Goal: Feedback & Contribution: Contribute content

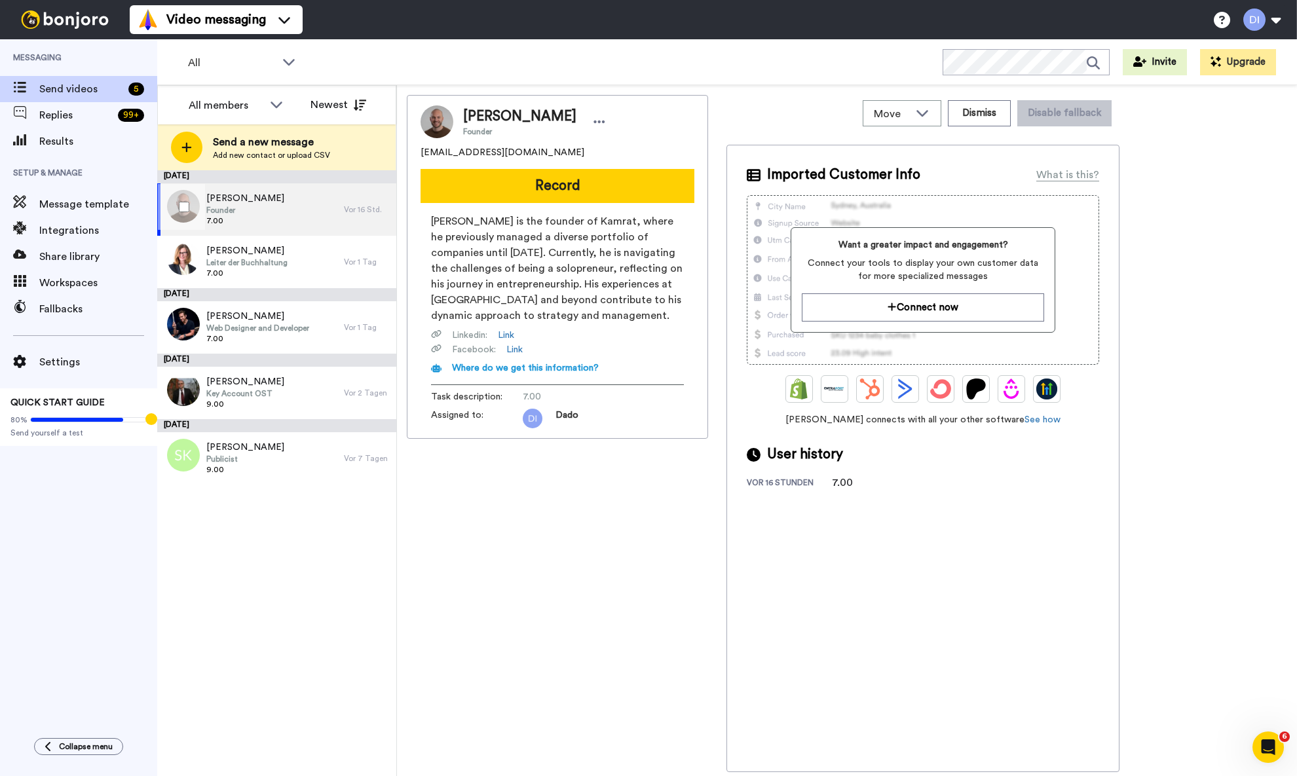
click at [284, 205] on span "Founder" at bounding box center [245, 210] width 78 height 10
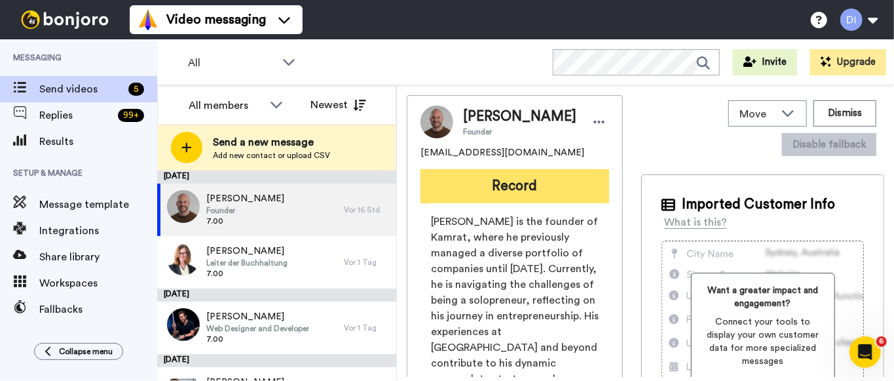
click at [517, 200] on button "Record" at bounding box center [514, 186] width 189 height 34
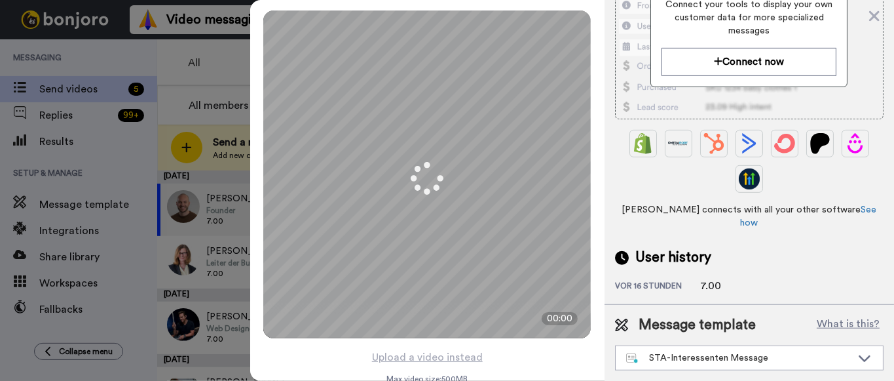
scroll to position [333, 0]
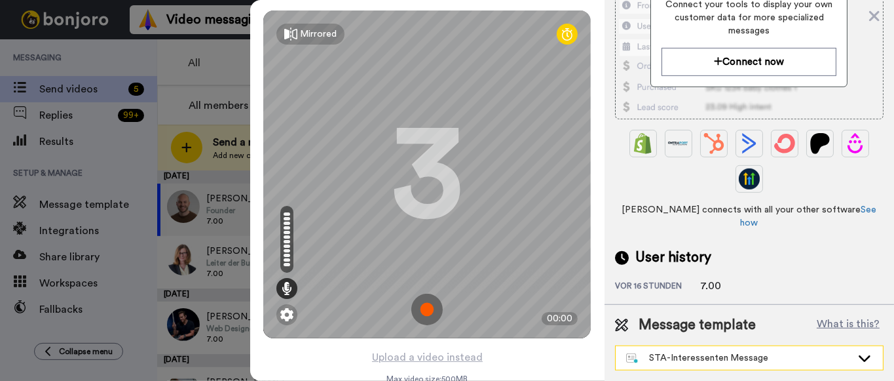
click at [711, 360] on div "STA-Interessenten Message" at bounding box center [738, 357] width 225 height 13
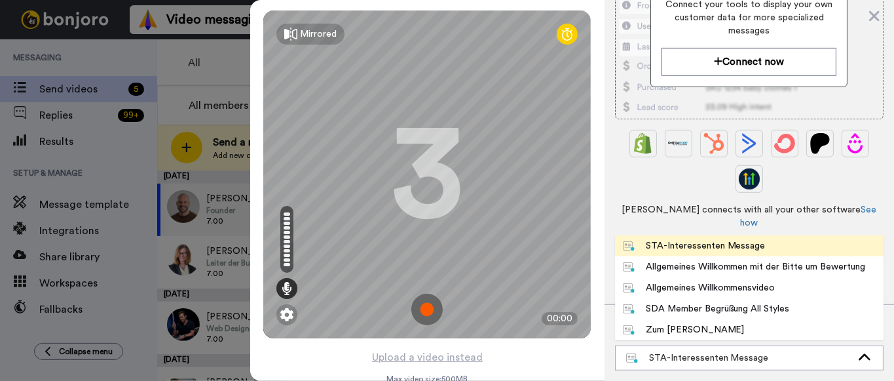
click at [737, 312] on div "SDA Member Begrüßung All Styles" at bounding box center [706, 308] width 167 height 13
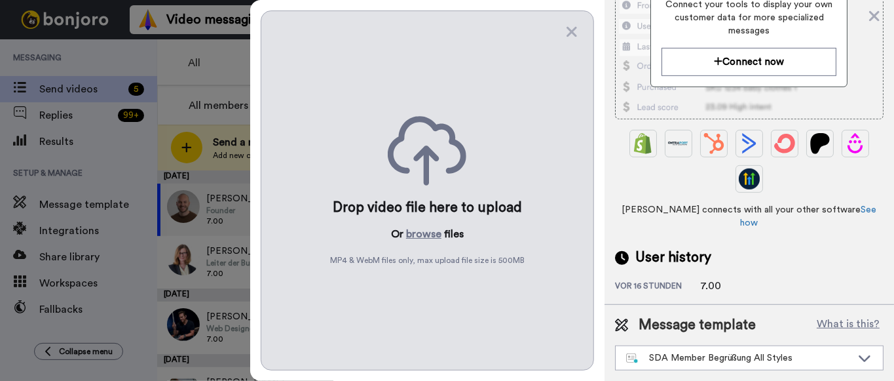
drag, startPoint x: 572, startPoint y: 35, endPoint x: 574, endPoint y: 47, distance: 12.0
click at [572, 35] on icon at bounding box center [572, 32] width 10 height 10
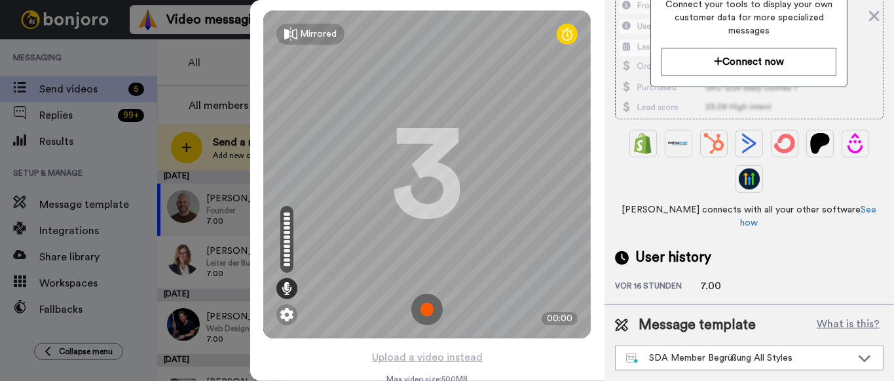
click at [428, 310] on img at bounding box center [426, 308] width 31 height 31
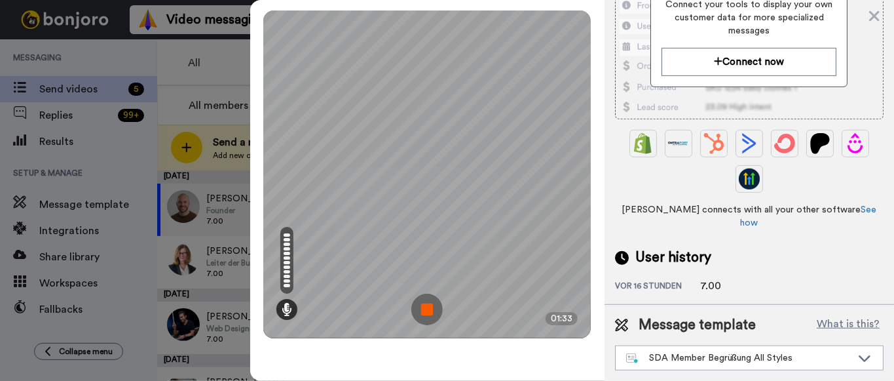
click at [428, 308] on img at bounding box center [426, 308] width 31 height 31
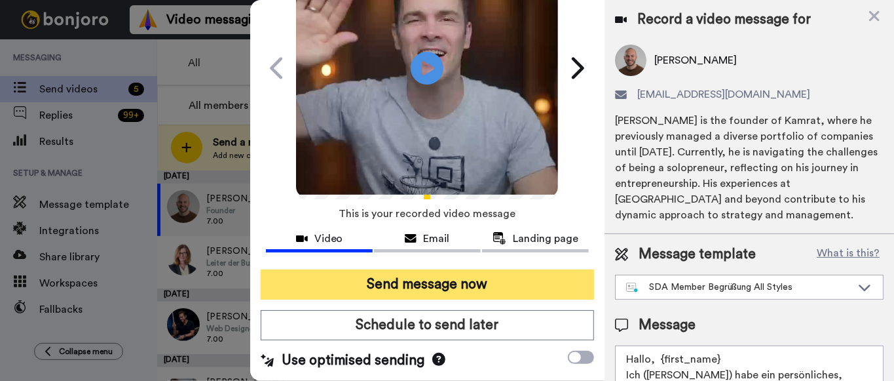
scroll to position [106, 0]
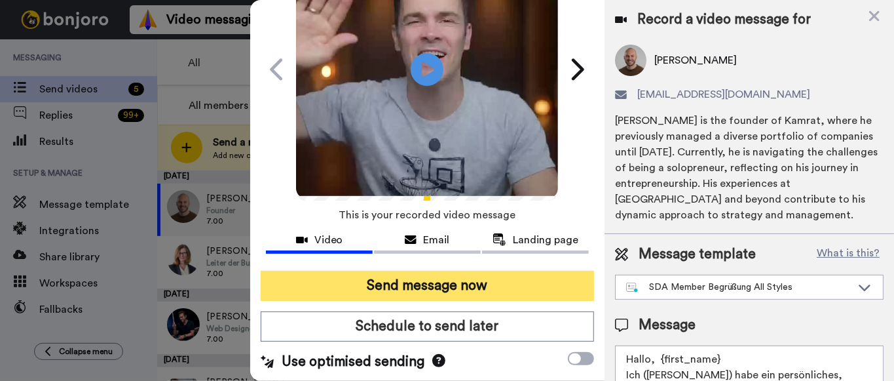
click at [445, 283] on button "Send message now" at bounding box center [427, 285] width 333 height 30
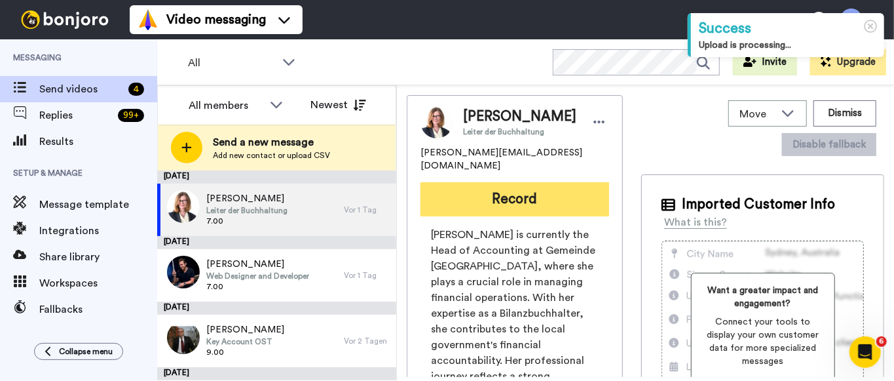
click at [507, 199] on button "Record" at bounding box center [514, 199] width 189 height 34
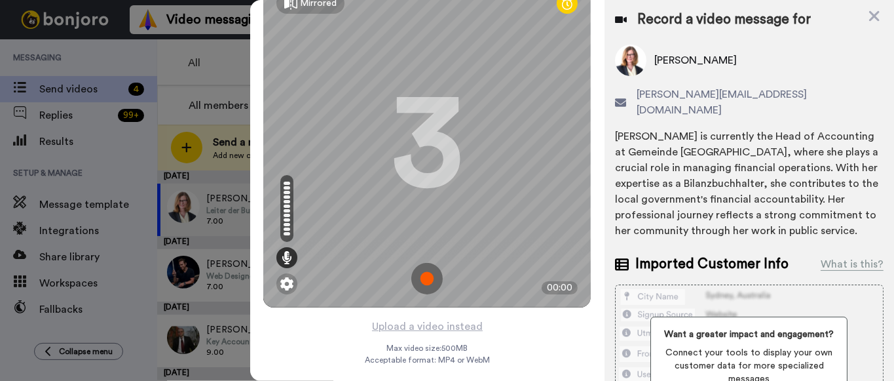
click at [428, 281] on img at bounding box center [426, 278] width 31 height 31
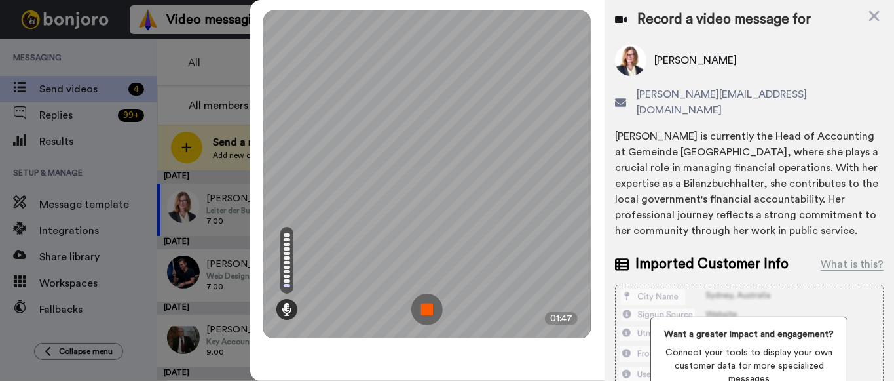
click at [430, 308] on img at bounding box center [426, 308] width 31 height 31
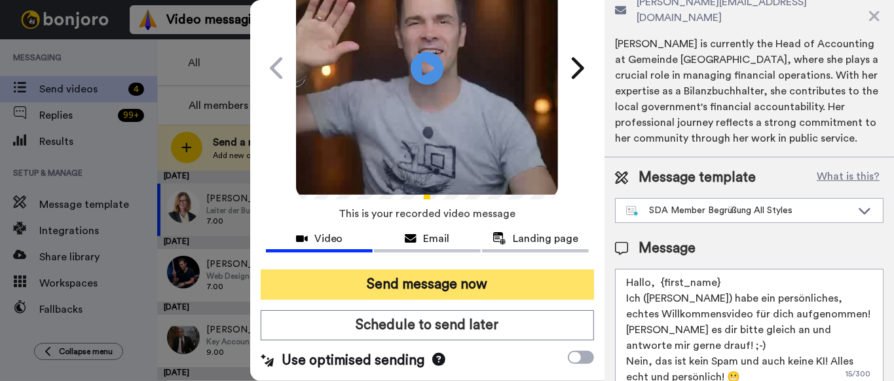
scroll to position [106, 0]
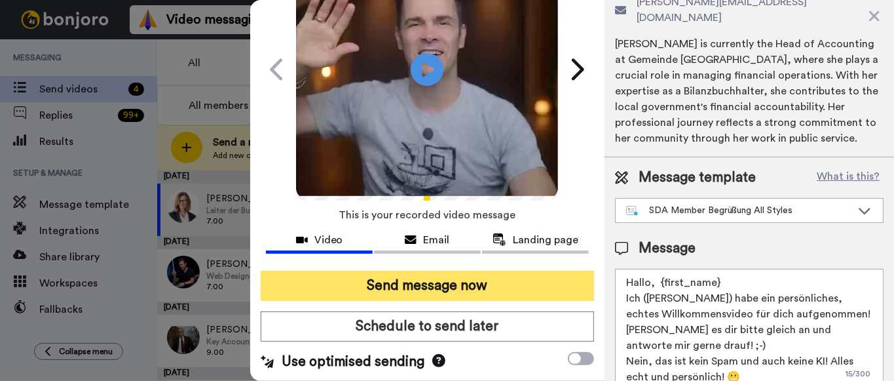
click at [434, 284] on button "Send message now" at bounding box center [427, 285] width 333 height 30
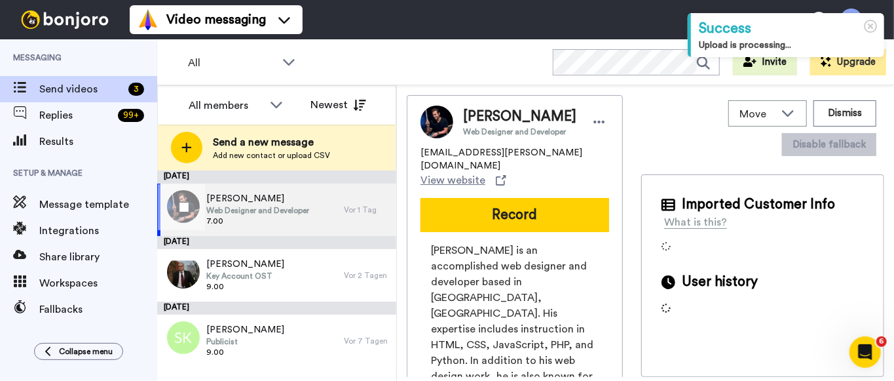
click at [232, 200] on span "[PERSON_NAME]" at bounding box center [257, 198] width 103 height 13
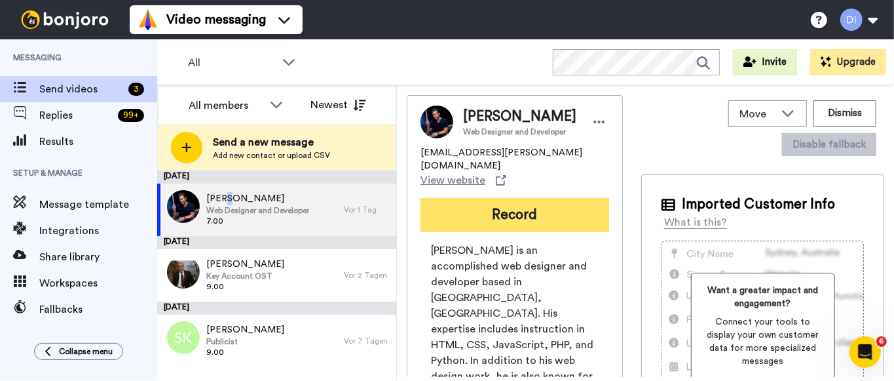
click at [525, 198] on button "Record" at bounding box center [514, 215] width 189 height 34
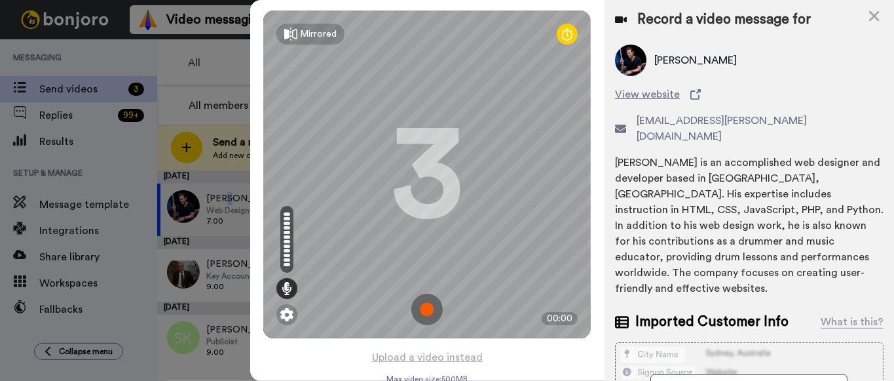
click at [424, 307] on img at bounding box center [426, 308] width 31 height 31
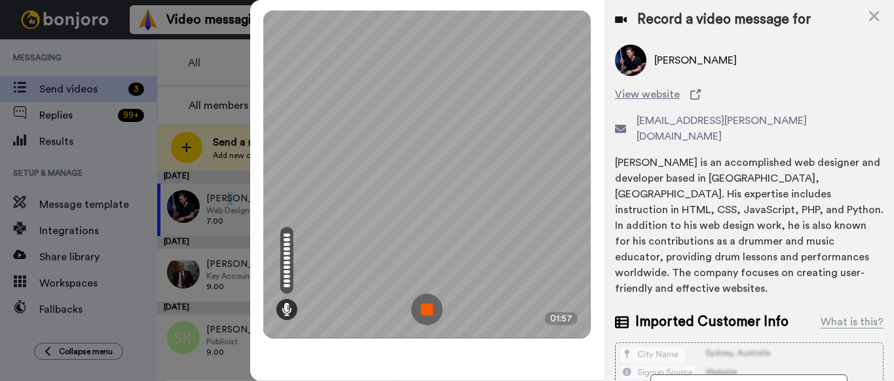
click at [425, 307] on img at bounding box center [426, 308] width 31 height 31
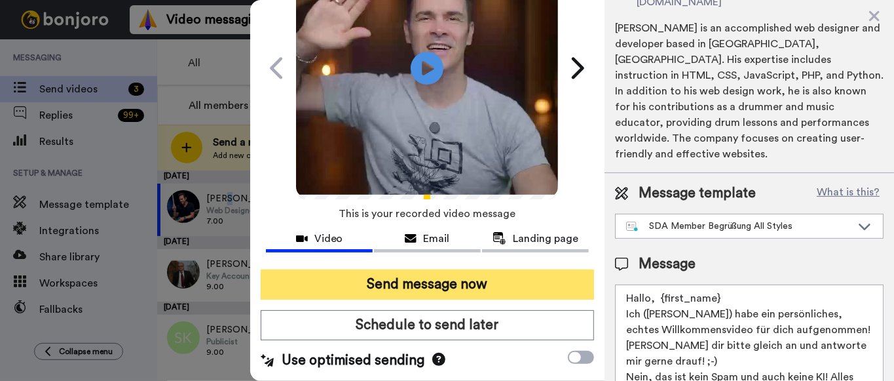
scroll to position [106, 0]
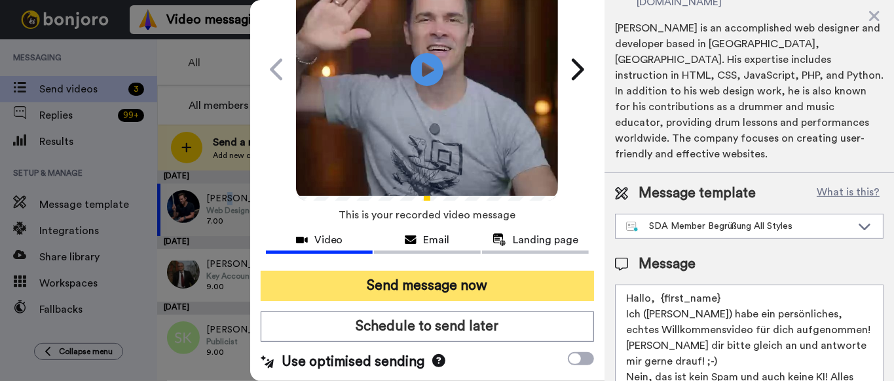
click at [422, 286] on button "Send message now" at bounding box center [427, 285] width 333 height 30
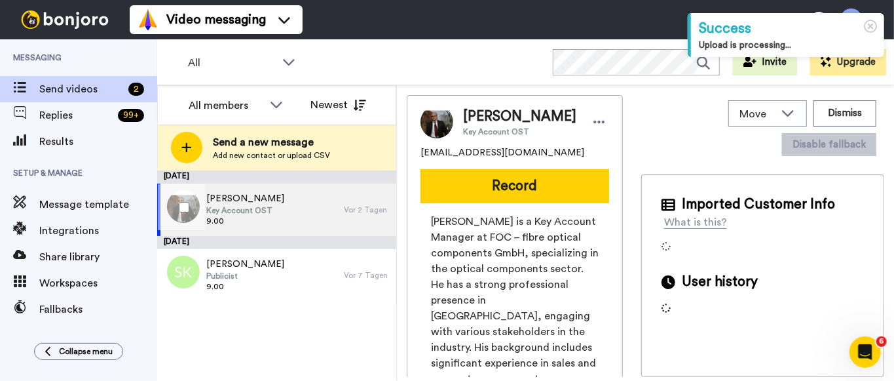
click at [281, 218] on div "Jörg Redlich Key Account OST 9.00" at bounding box center [250, 209] width 187 height 52
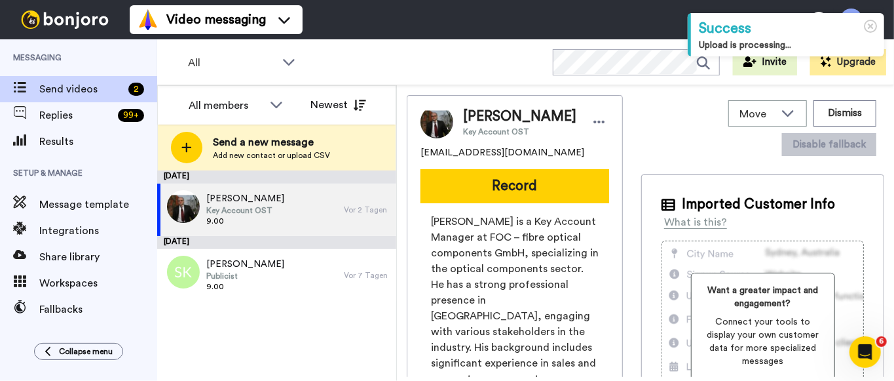
drag, startPoint x: 520, startPoint y: 193, endPoint x: 525, endPoint y: 199, distance: 8.4
click at [520, 193] on button "Record" at bounding box center [514, 186] width 189 height 34
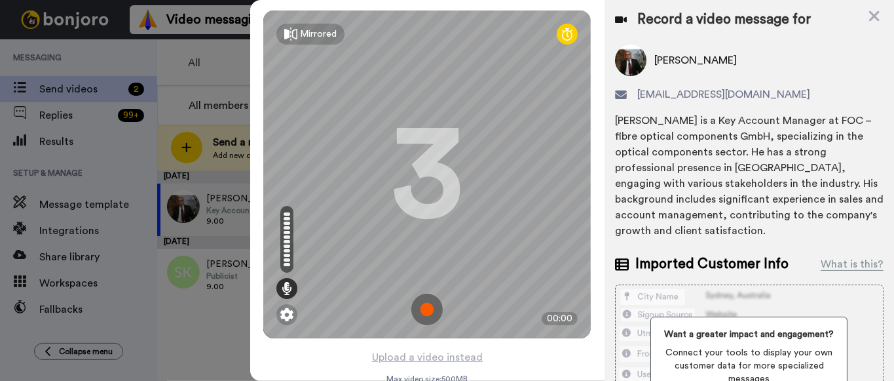
click at [422, 305] on img at bounding box center [426, 308] width 31 height 31
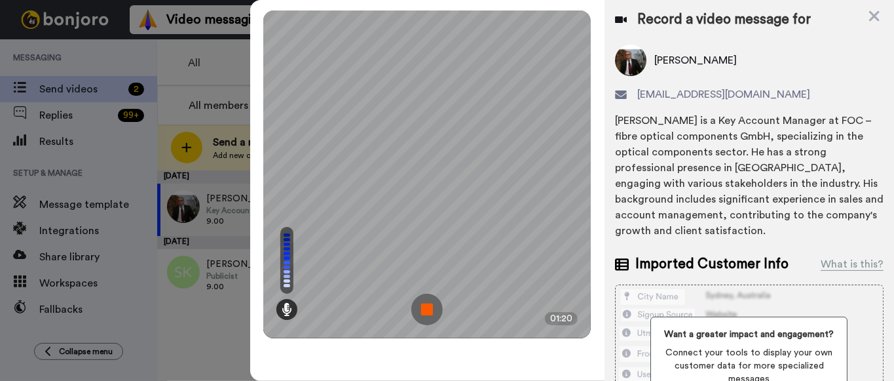
click at [426, 307] on img at bounding box center [426, 308] width 31 height 31
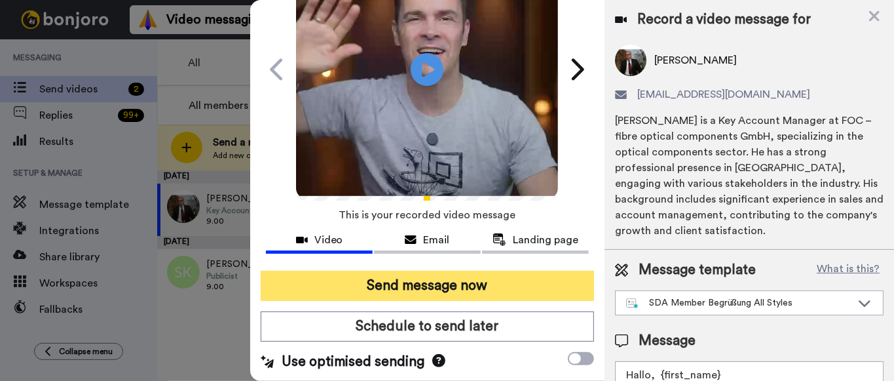
click at [426, 286] on button "Send message now" at bounding box center [427, 285] width 333 height 30
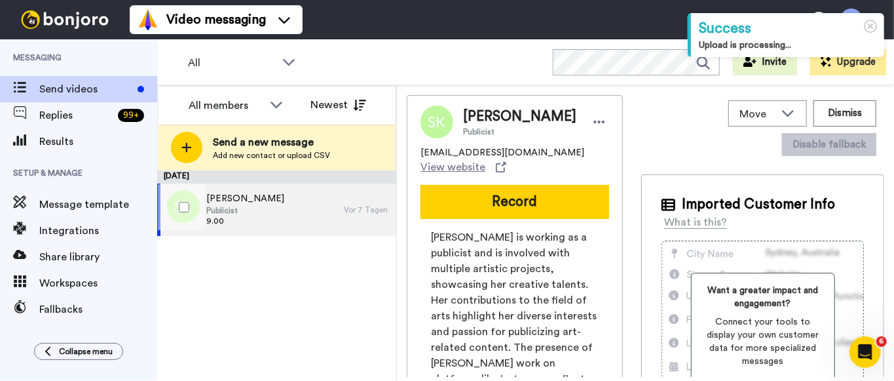
click at [249, 208] on span "Publicist" at bounding box center [245, 210] width 78 height 10
click at [503, 202] on button "Record" at bounding box center [514, 202] width 189 height 34
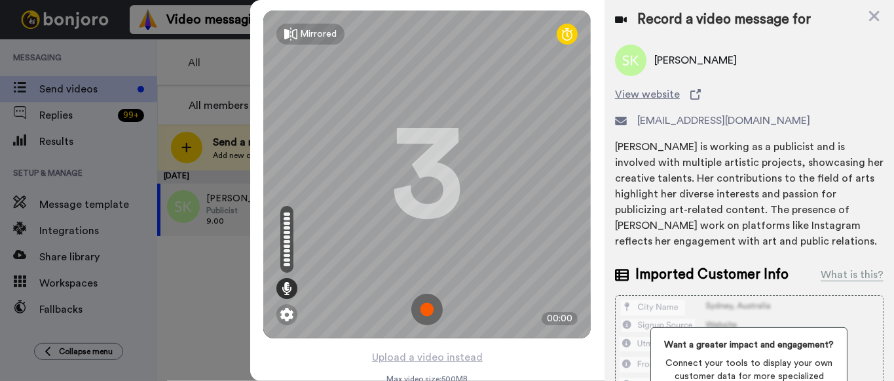
click at [424, 310] on img at bounding box center [426, 308] width 31 height 31
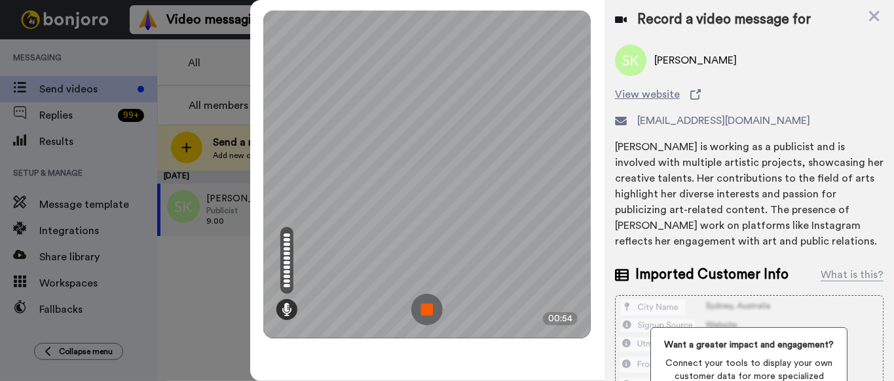
click at [428, 307] on img at bounding box center [426, 308] width 31 height 31
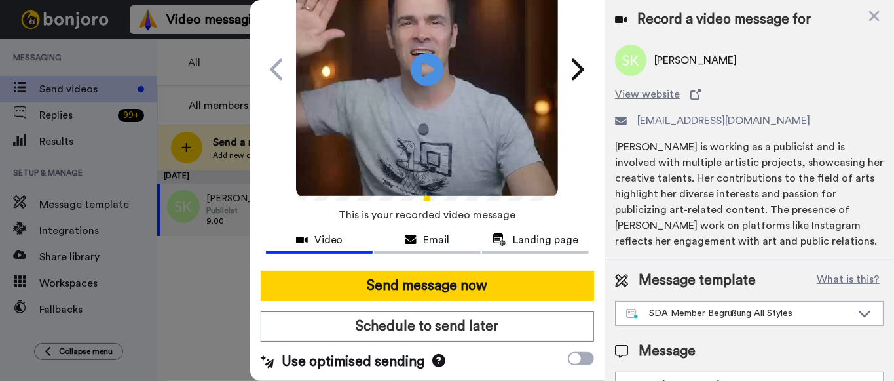
scroll to position [3, 0]
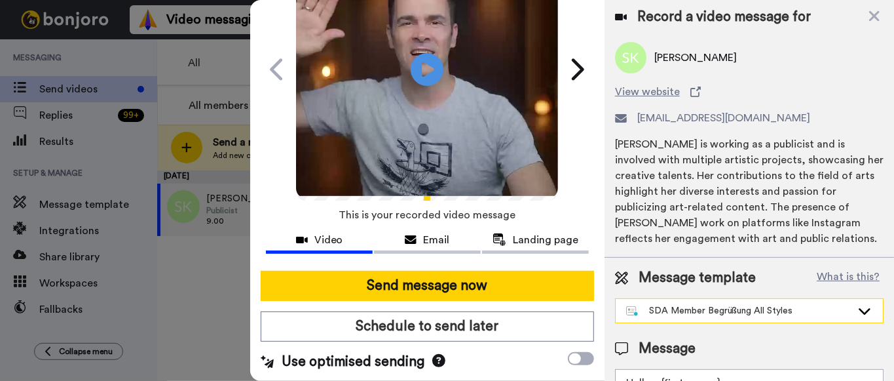
click at [717, 313] on div "SDA Member Begrüßung All Styles" at bounding box center [738, 310] width 225 height 13
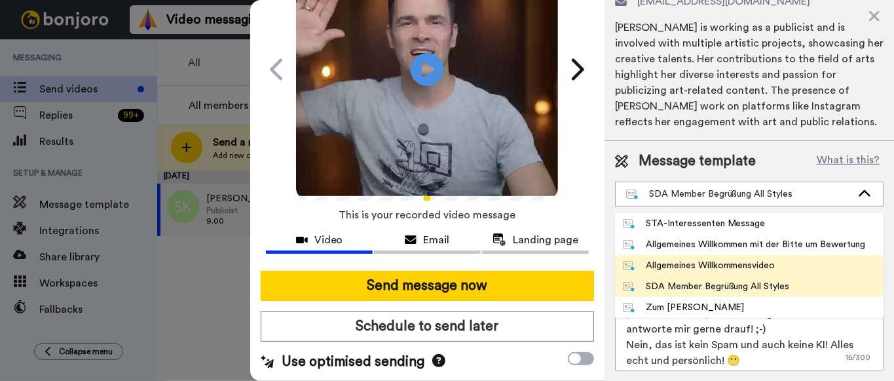
scroll to position [119, 0]
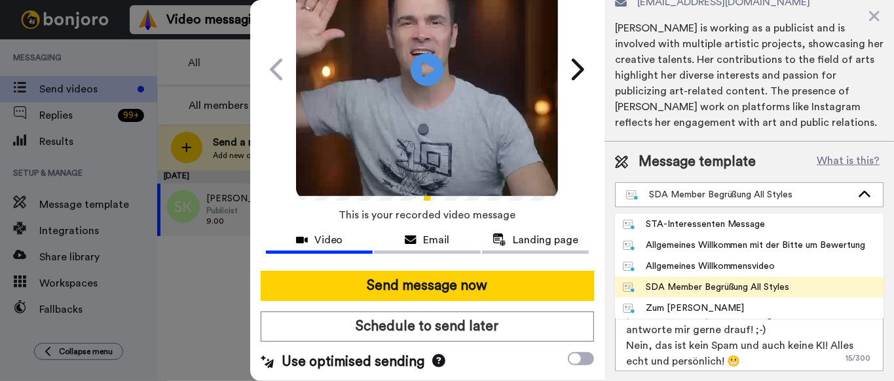
drag, startPoint x: 742, startPoint y: 270, endPoint x: 734, endPoint y: 270, distance: 7.9
click at [741, 270] on div "Allgemeines Willkommensvideo" at bounding box center [699, 265] width 153 height 13
type textarea "Hallo, {first_name} Ich (Dado) habe ein persönliches, echtes Willkommensvideo f…"
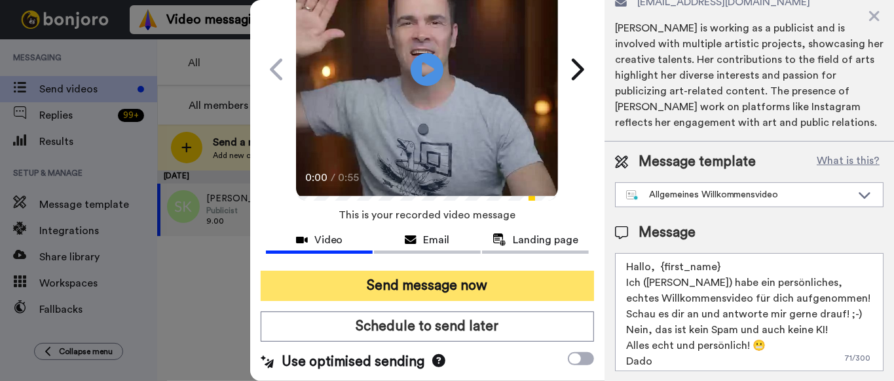
click at [449, 292] on button "Send message now" at bounding box center [427, 285] width 333 height 30
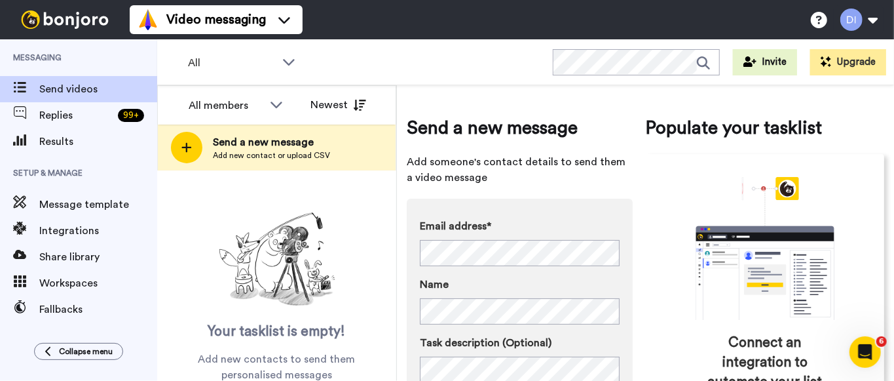
click at [63, 88] on span "Send videos" at bounding box center [98, 89] width 118 height 16
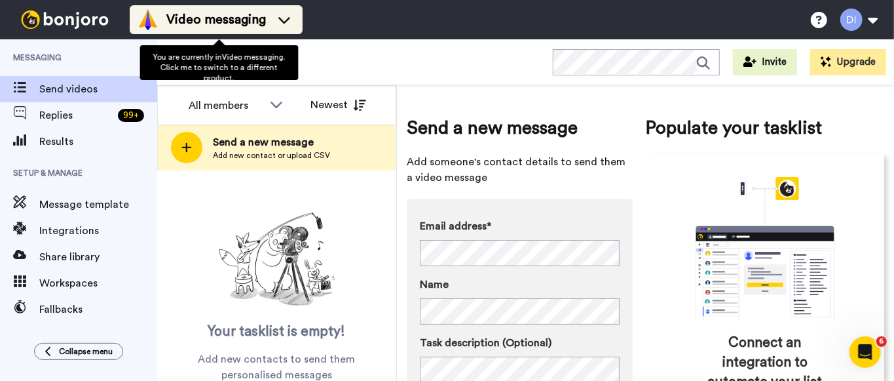
click at [260, 12] on span "Video messaging" at bounding box center [216, 19] width 100 height 18
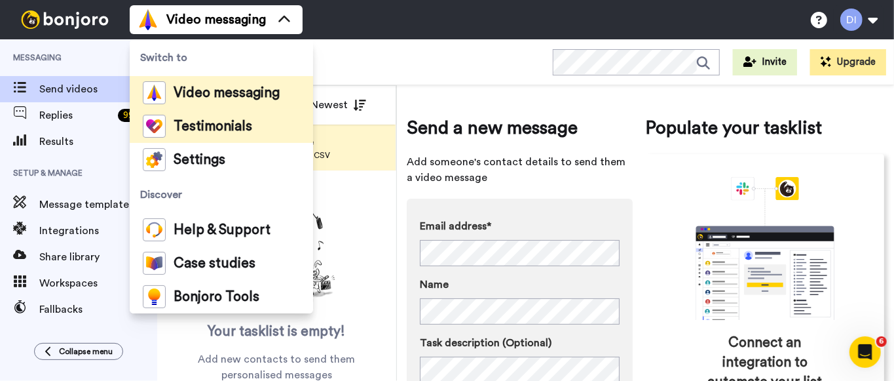
click at [229, 121] on span "Testimonials" at bounding box center [213, 126] width 79 height 13
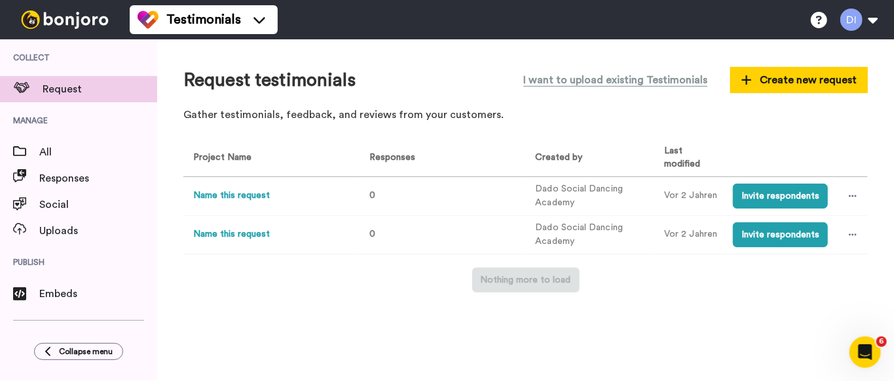
click at [258, 195] on button "Name this request" at bounding box center [231, 196] width 77 height 14
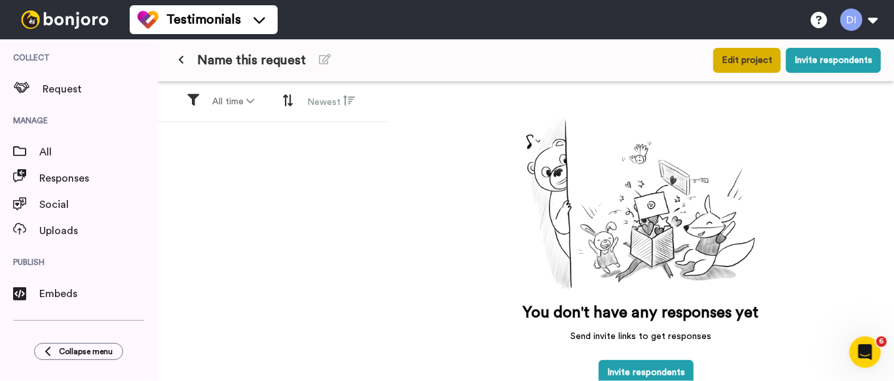
click at [729, 54] on button "Edit project" at bounding box center [746, 60] width 67 height 25
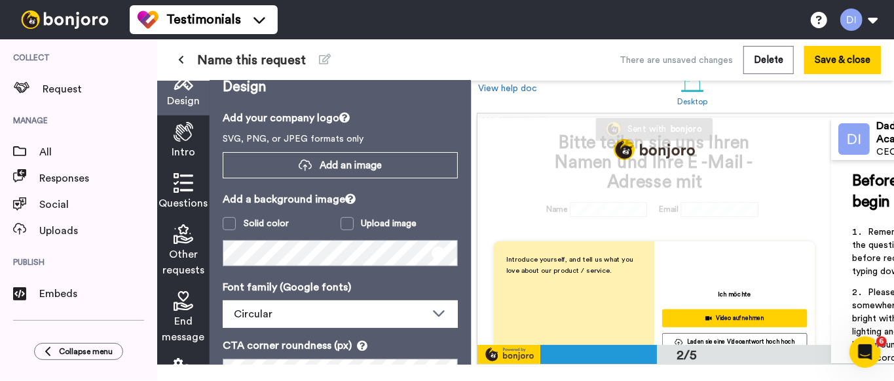
click at [182, 136] on icon at bounding box center [184, 132] width 20 height 20
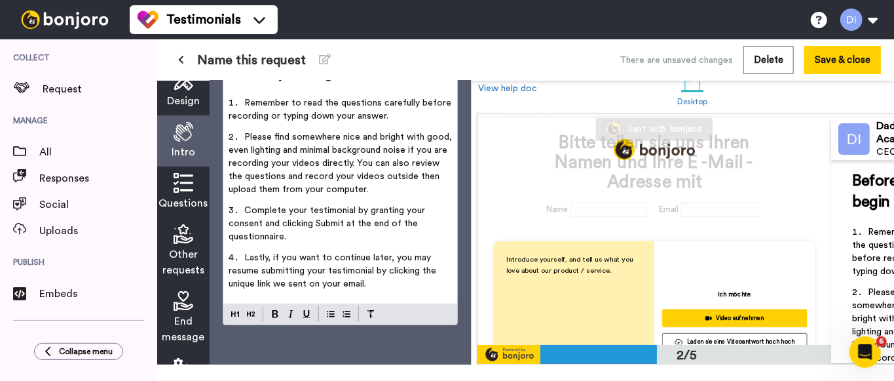
scroll to position [184, 0]
click at [181, 189] on icon at bounding box center [184, 183] width 20 height 20
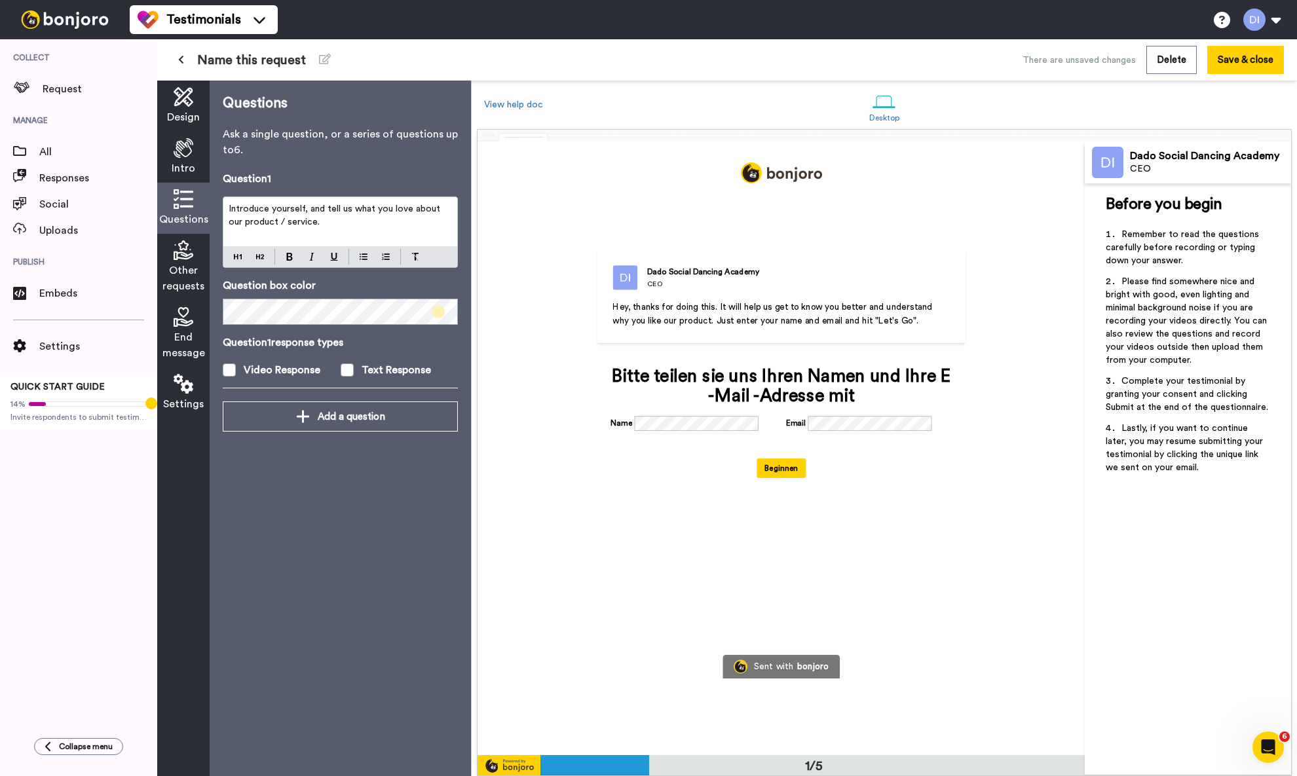
scroll to position [0, 0]
click at [779, 380] on button "Beginnen" at bounding box center [780, 468] width 49 height 20
click at [179, 198] on icon at bounding box center [184, 199] width 20 height 20
click at [893, 67] on button "Save & close" at bounding box center [1245, 60] width 77 height 28
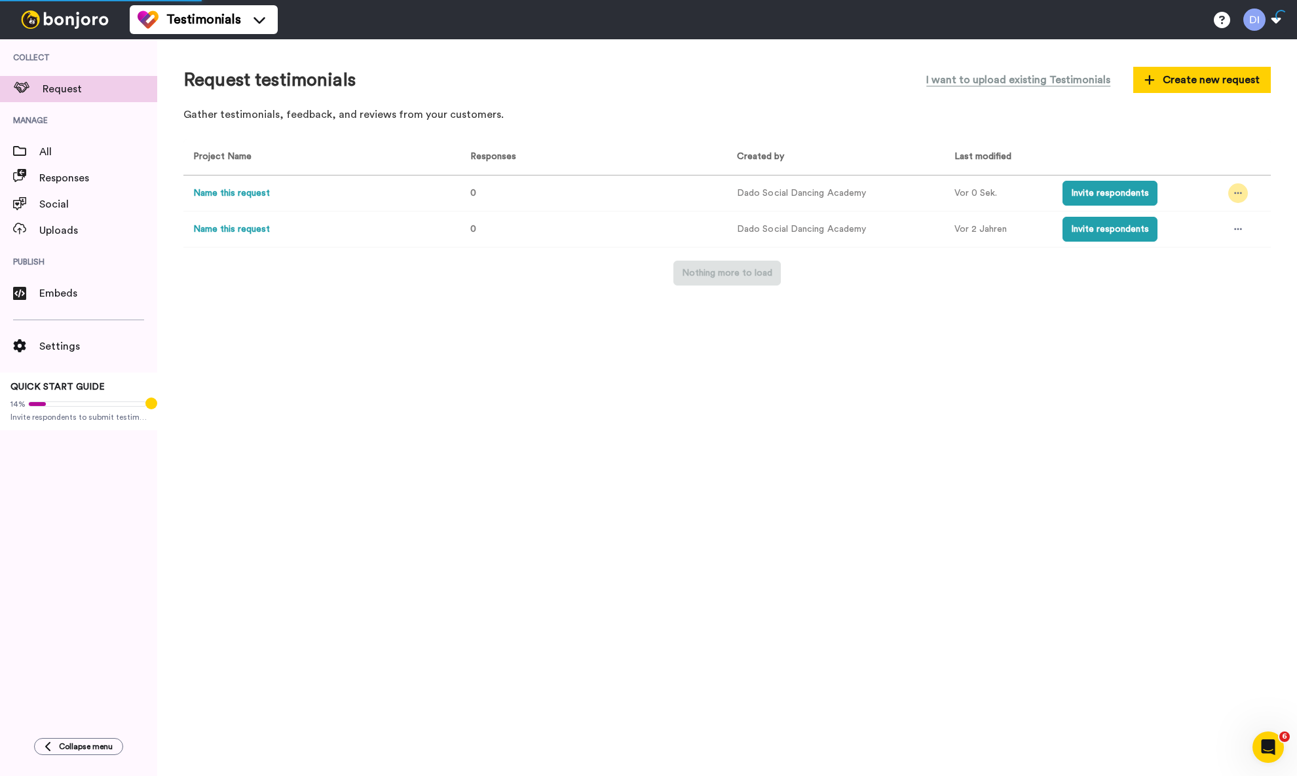
click at [893, 195] on icon at bounding box center [1238, 194] width 8 height 2
click at [893, 291] on span "Edit project" at bounding box center [1206, 289] width 50 height 9
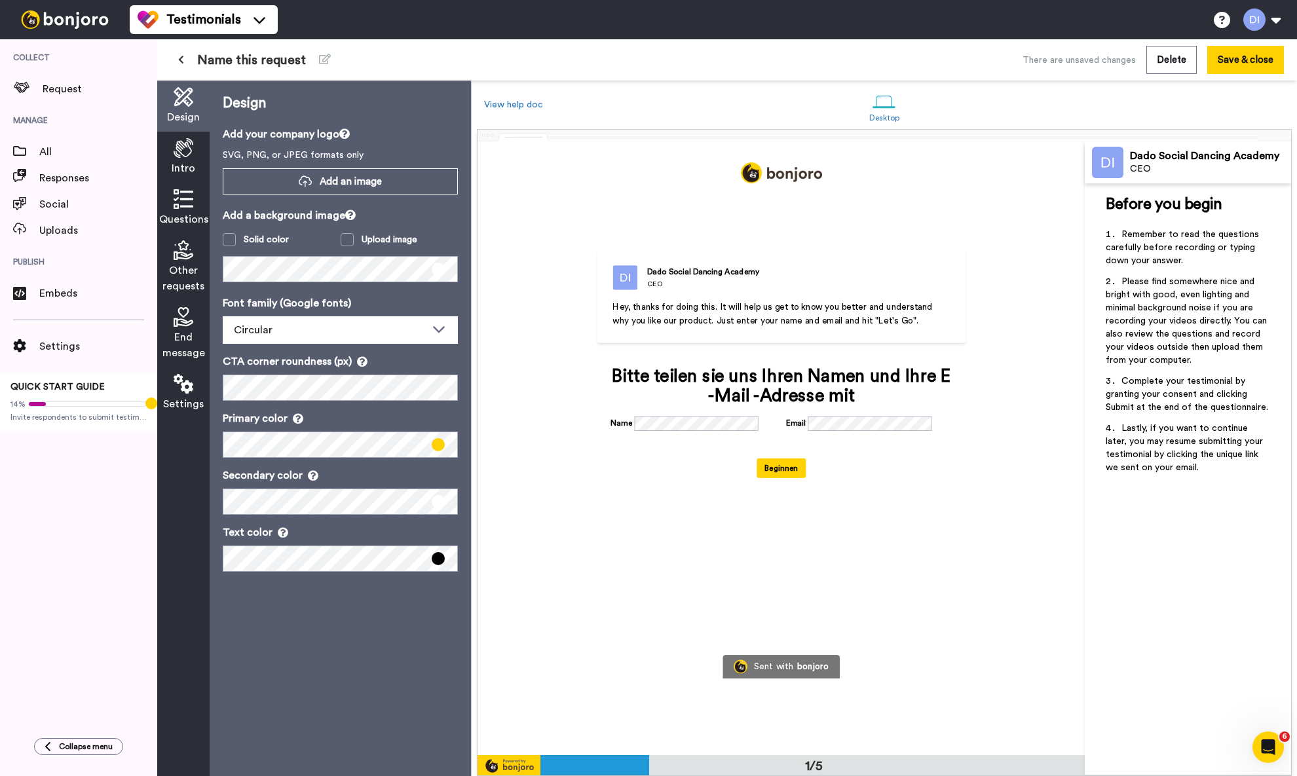
click at [185, 251] on icon at bounding box center [184, 250] width 20 height 20
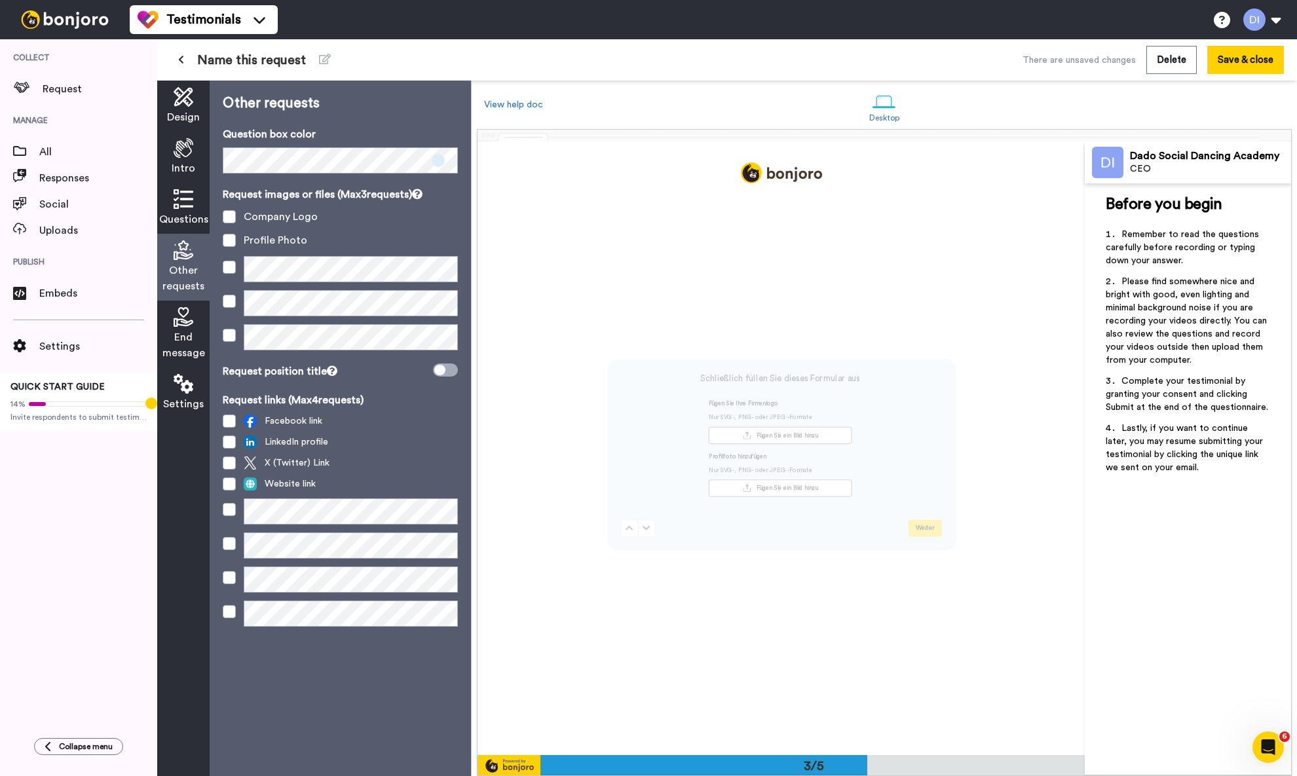
scroll to position [1226, 0]
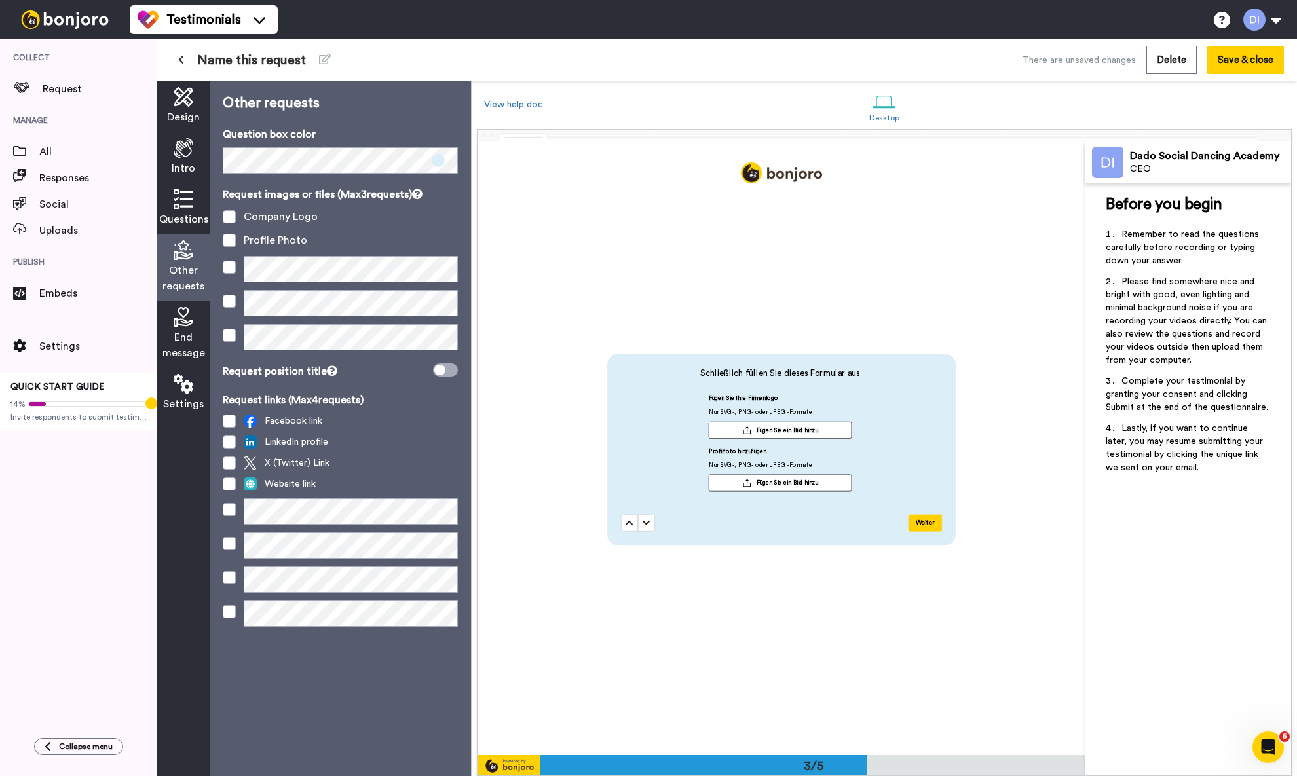
click at [176, 195] on icon at bounding box center [184, 199] width 20 height 20
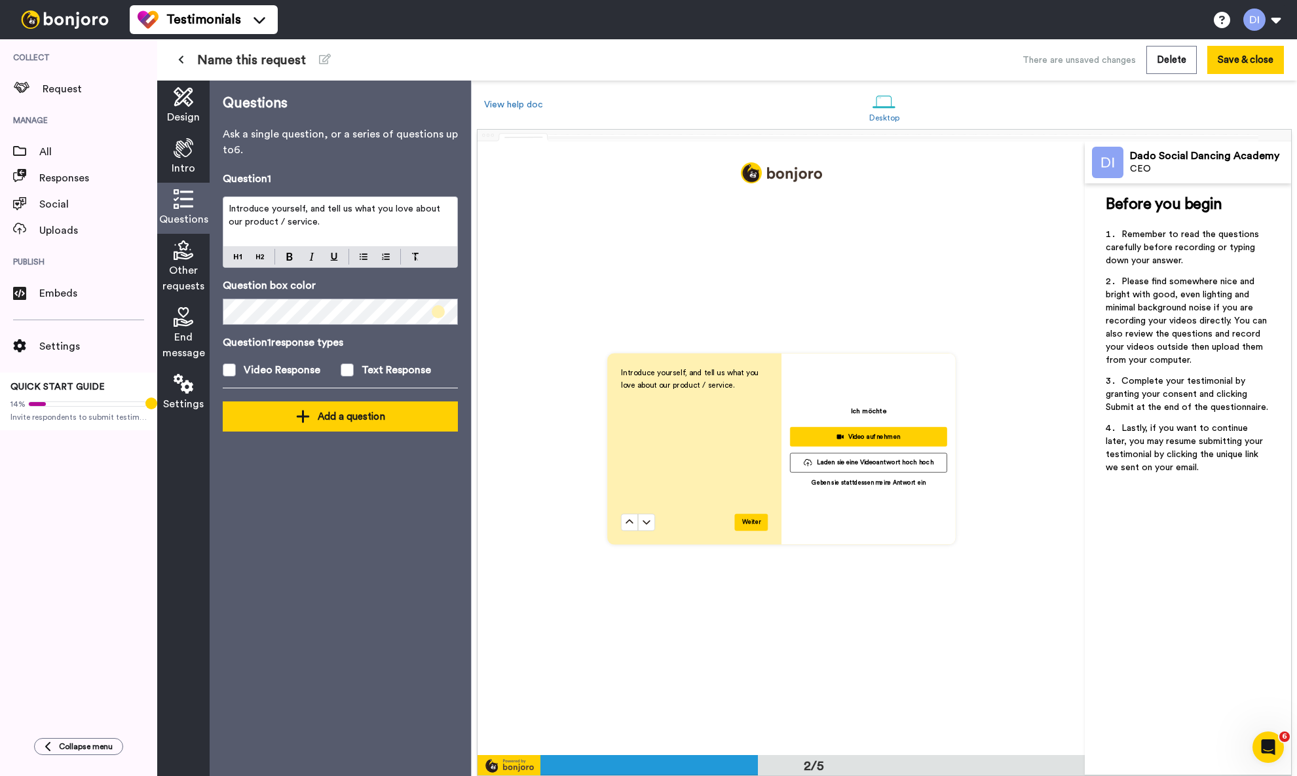
click at [354, 380] on div "Add a question" at bounding box center [340, 417] width 214 height 16
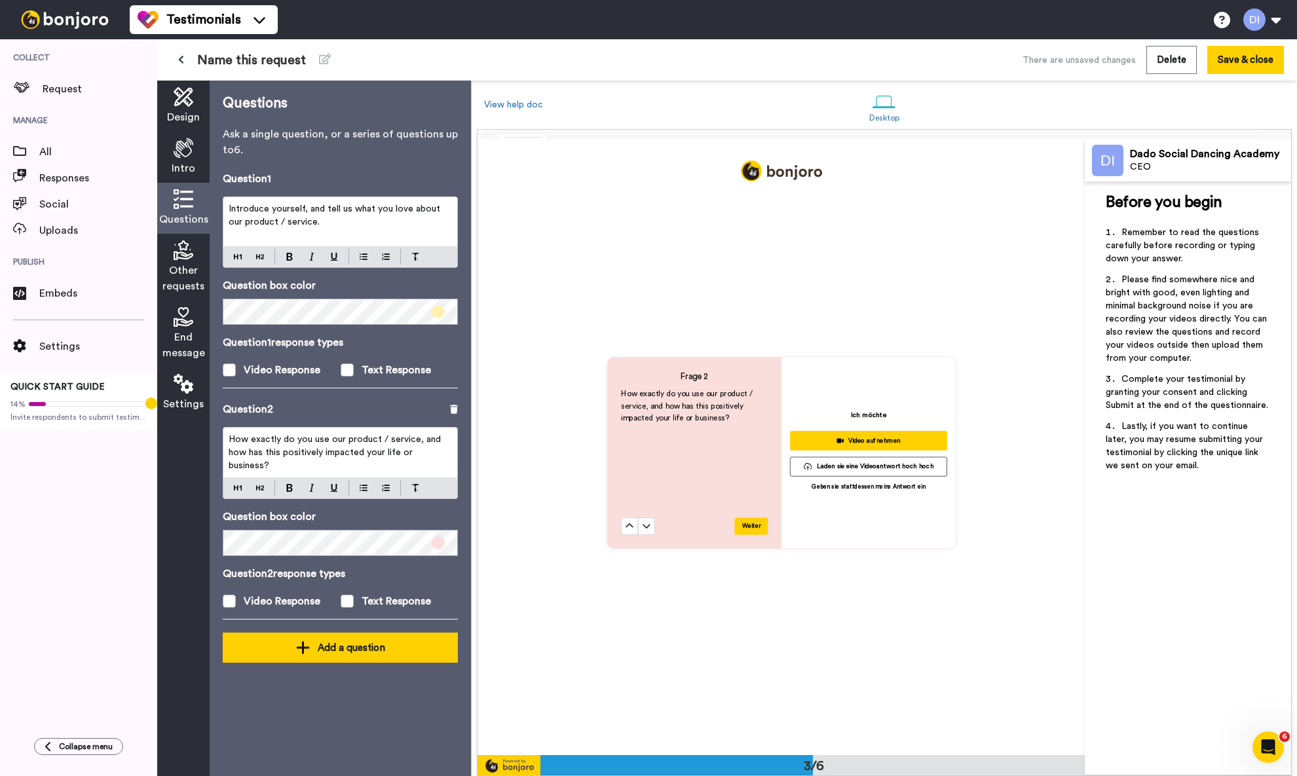
click at [341, 380] on div "Add a question" at bounding box center [340, 648] width 214 height 16
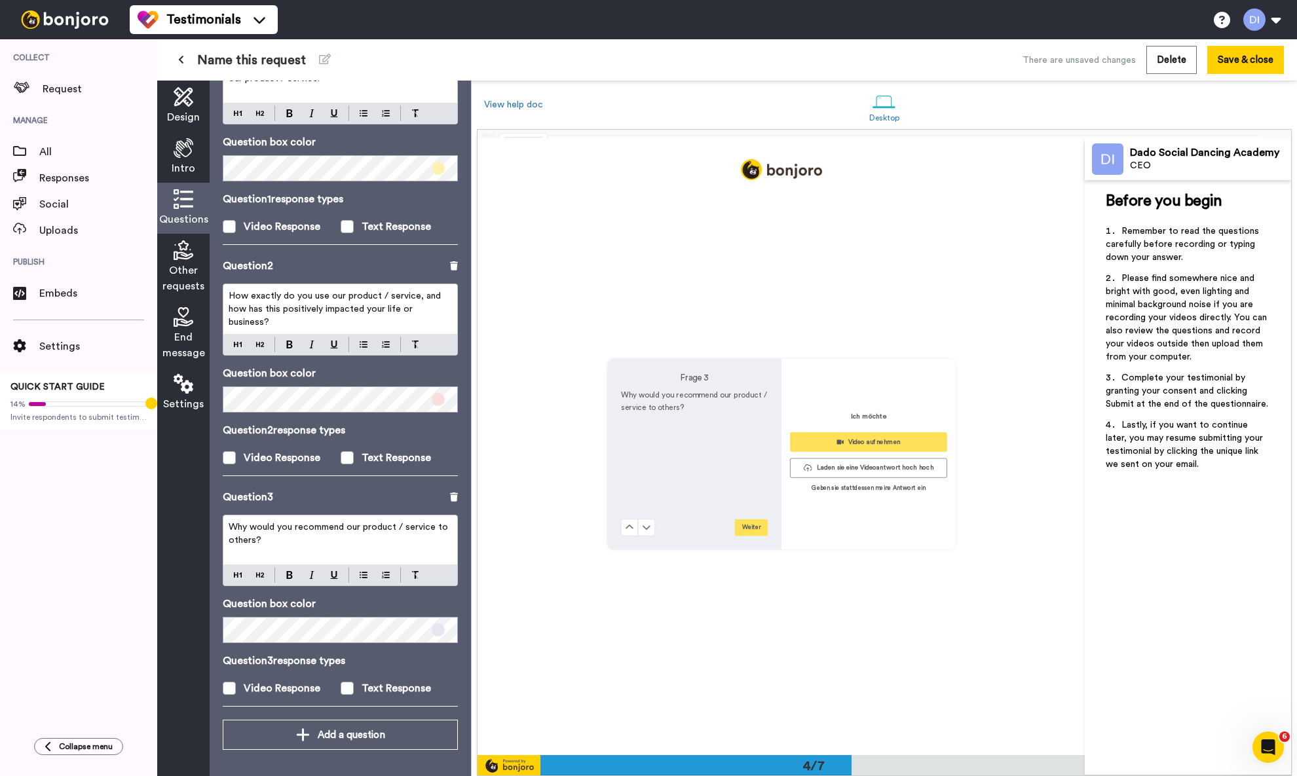
scroll to position [1844, 0]
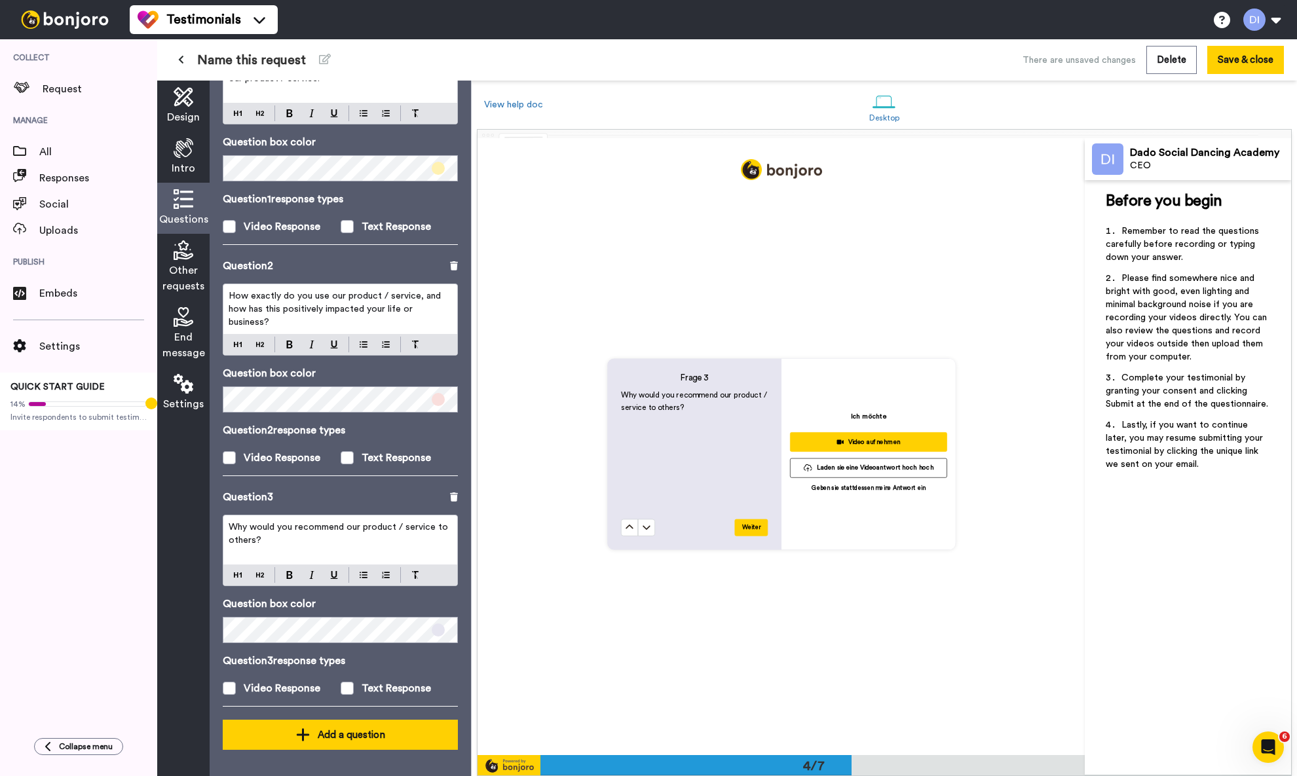
click at [363, 380] on div "Add a question" at bounding box center [340, 735] width 214 height 16
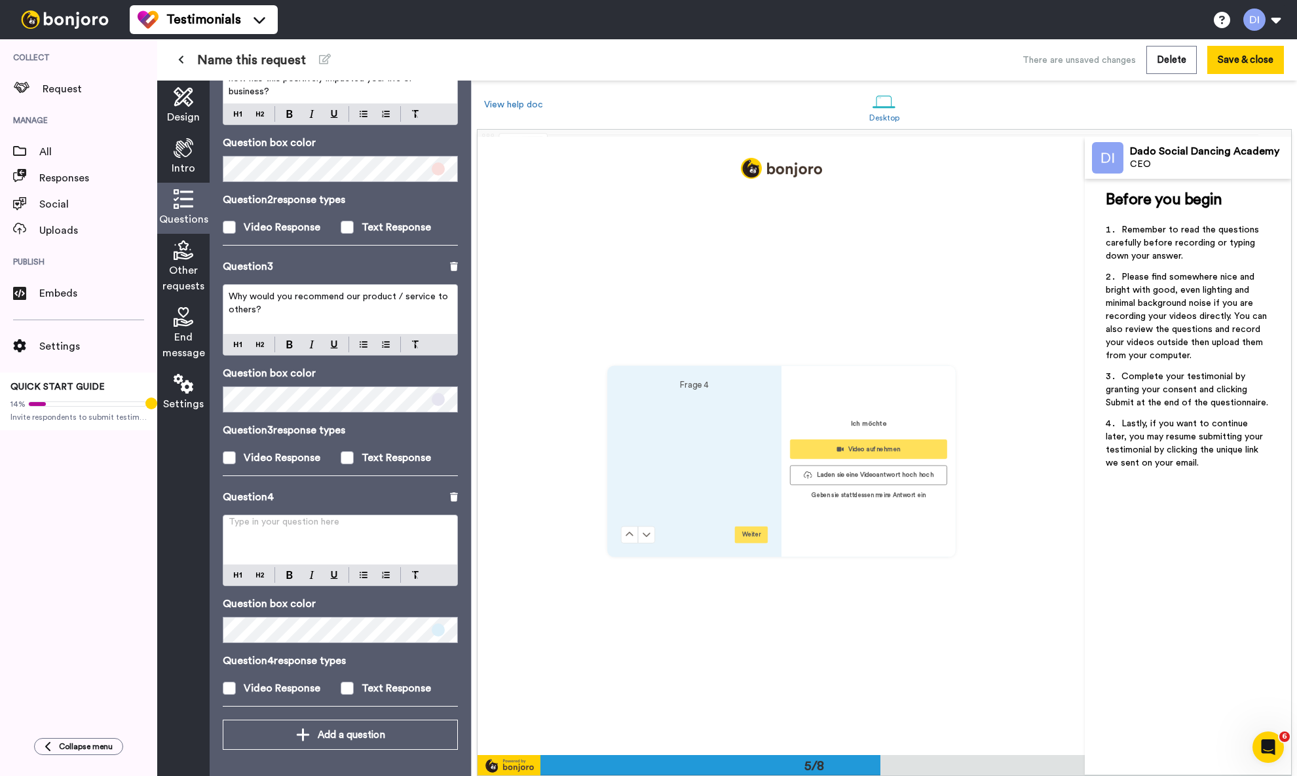
scroll to position [2465, 0]
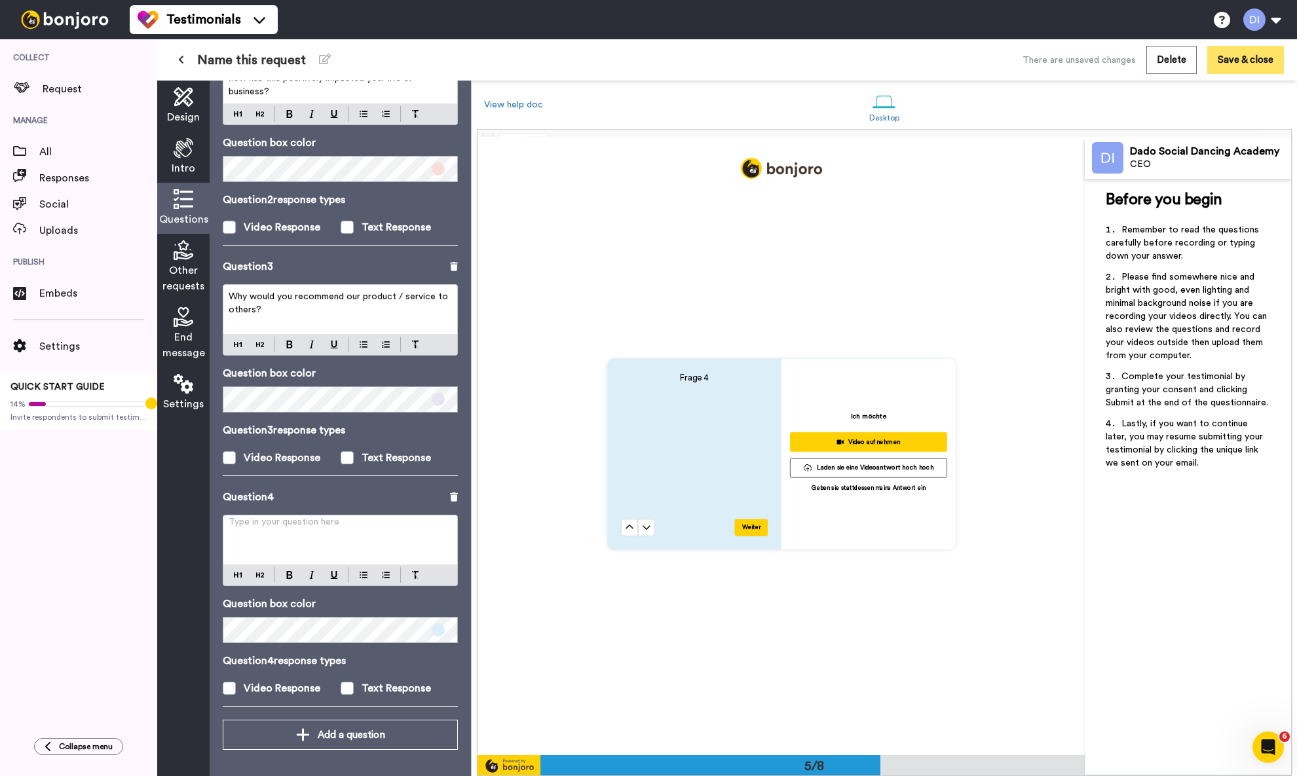
click at [893, 61] on button "Save & close" at bounding box center [1245, 60] width 77 height 28
